Goal: Contribute content: Add original content to the website for others to see

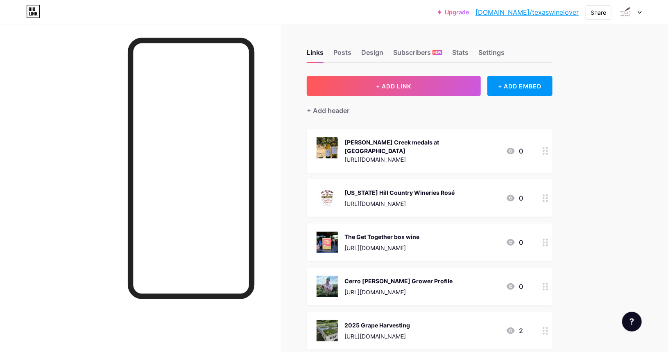
click at [411, 87] on span "+ ADD LINK" at bounding box center [393, 86] width 35 height 7
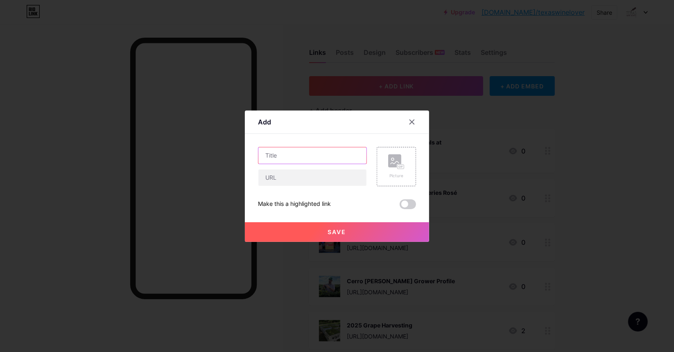
click at [303, 157] on input "text" at bounding box center [312, 155] width 108 height 16
click at [274, 157] on input "text" at bounding box center [312, 155] width 108 height 16
paste input "Entries Open for 2026 Rodeo Uncorked! International Wine Competition"
type input "Entries Open for 2026 Rodeo Uncorked!"
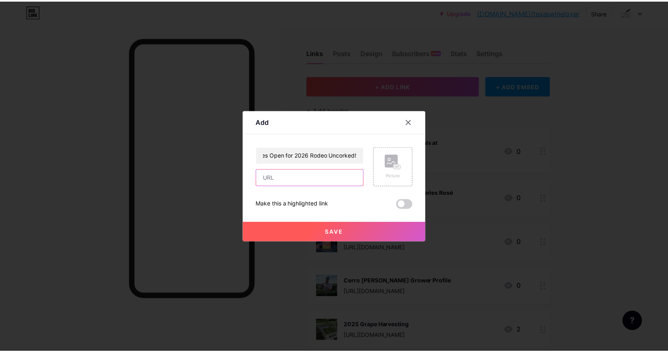
scroll to position [0, 0]
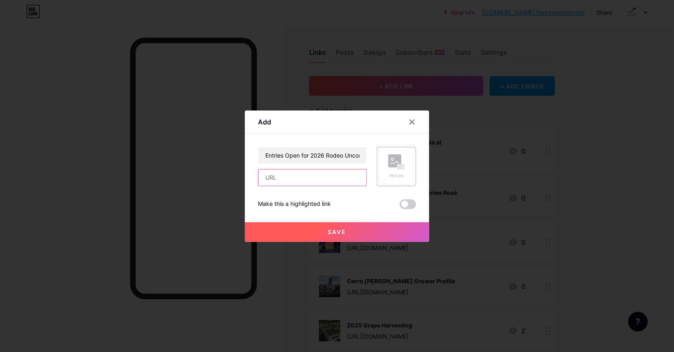
click at [308, 182] on input "text" at bounding box center [312, 178] width 108 height 16
click at [276, 176] on input "text" at bounding box center [312, 178] width 108 height 16
paste input "[URL][DOMAIN_NAME]"
type input "[URL][DOMAIN_NAME]"
click at [393, 160] on rect at bounding box center [394, 160] width 13 height 13
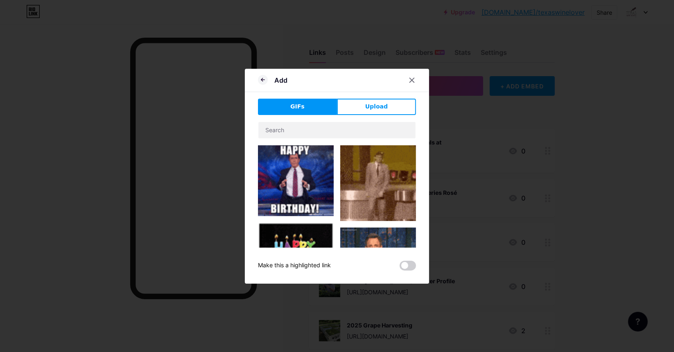
click at [369, 105] on span "Upload" at bounding box center [376, 106] width 23 height 9
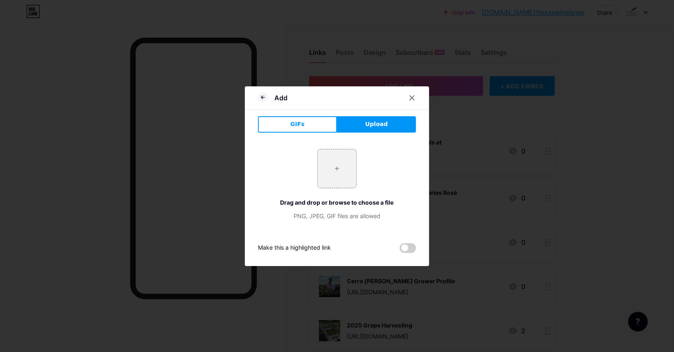
click at [332, 172] on input "file" at bounding box center [337, 168] width 38 height 38
type input "C:\fakepath\Houston-Livestock_Show_Rodeo_logo.webp"
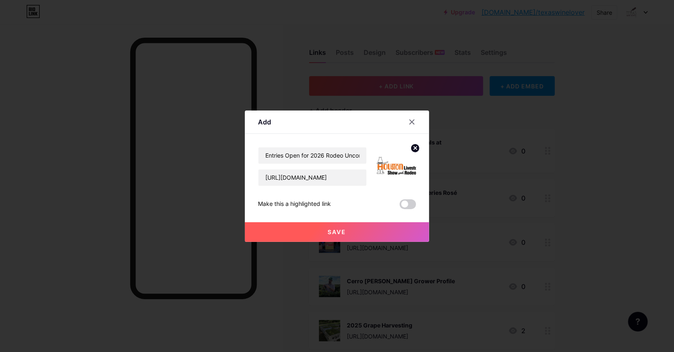
click at [410, 204] on span at bounding box center [408, 204] width 16 height 10
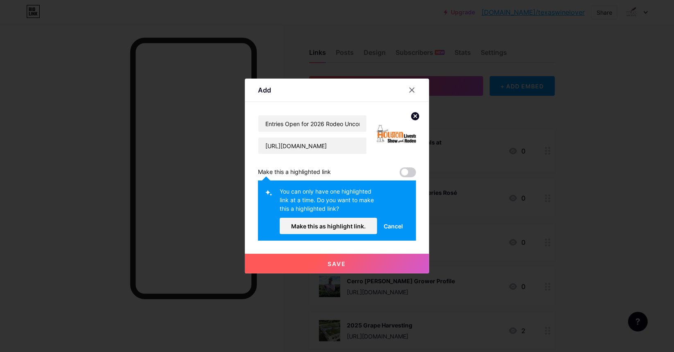
click at [335, 222] on button "Make this as highlight link." at bounding box center [328, 226] width 97 height 16
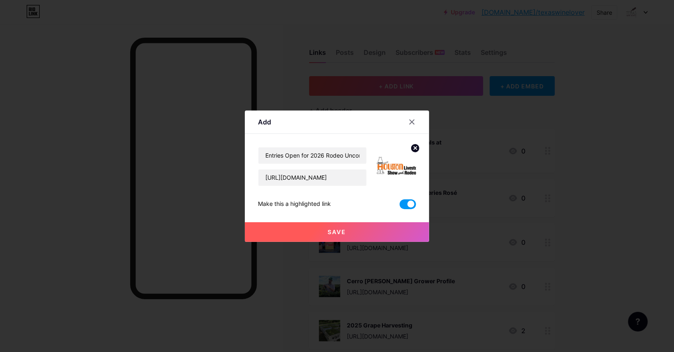
click at [329, 235] on button "Save" at bounding box center [337, 232] width 184 height 20
